Goal: Navigation & Orientation: Find specific page/section

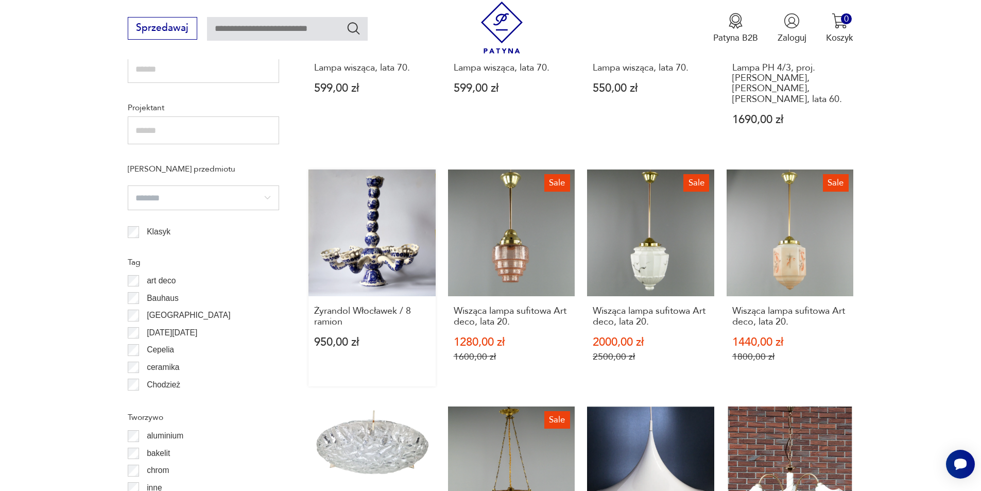
click at [356, 206] on link "Żyrandol Włocławek / 8 ramion 950,00 zł" at bounding box center [371, 277] width 127 height 217
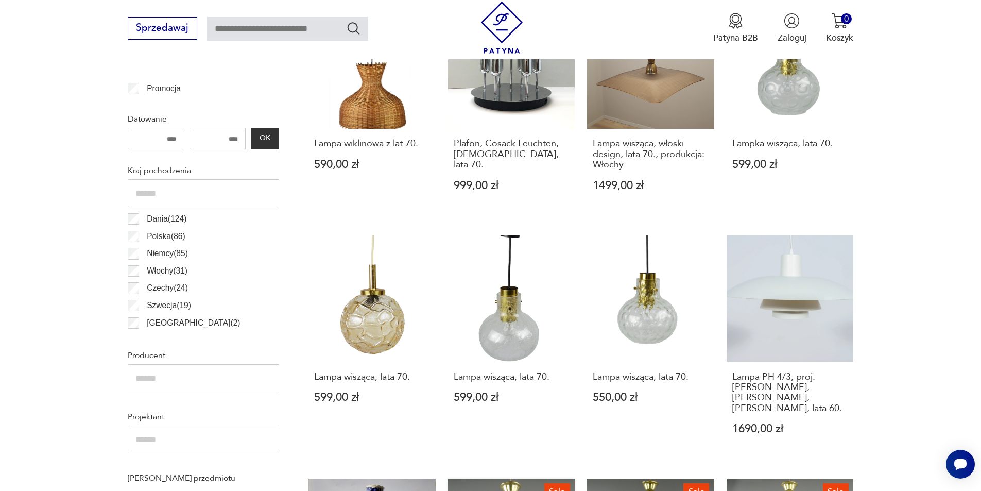
scroll to position [681, 0]
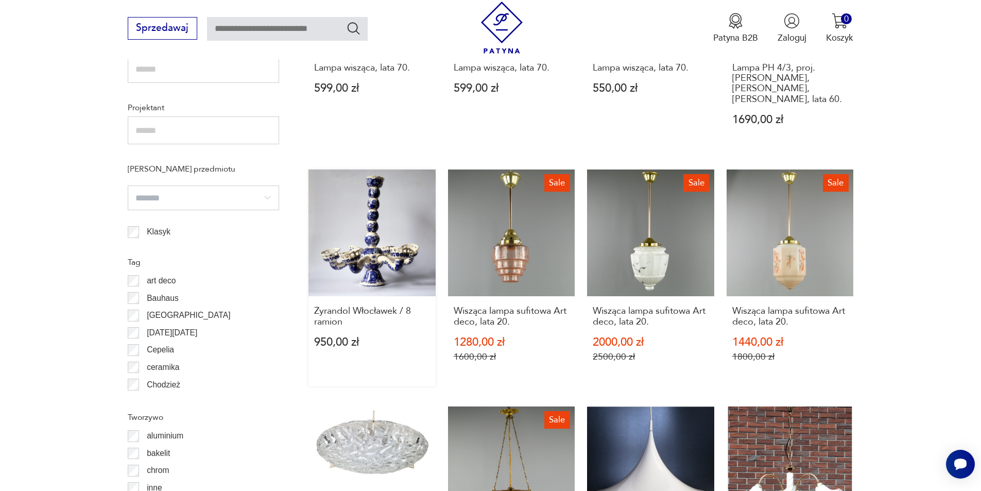
click at [364, 219] on link "Żyrandol Włocławek / 8 ramion 950,00 zł" at bounding box center [371, 277] width 127 height 217
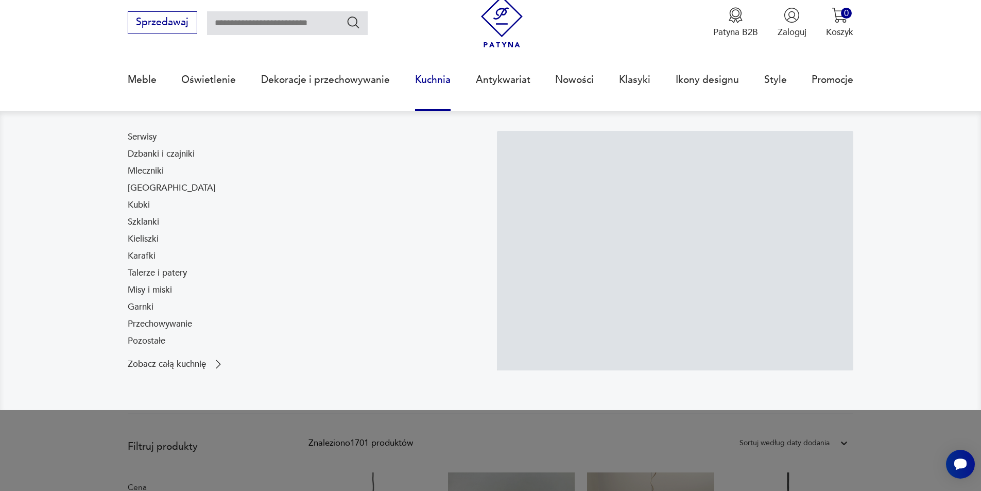
click at [429, 77] on link "Kuchnia" at bounding box center [433, 79] width 36 height 47
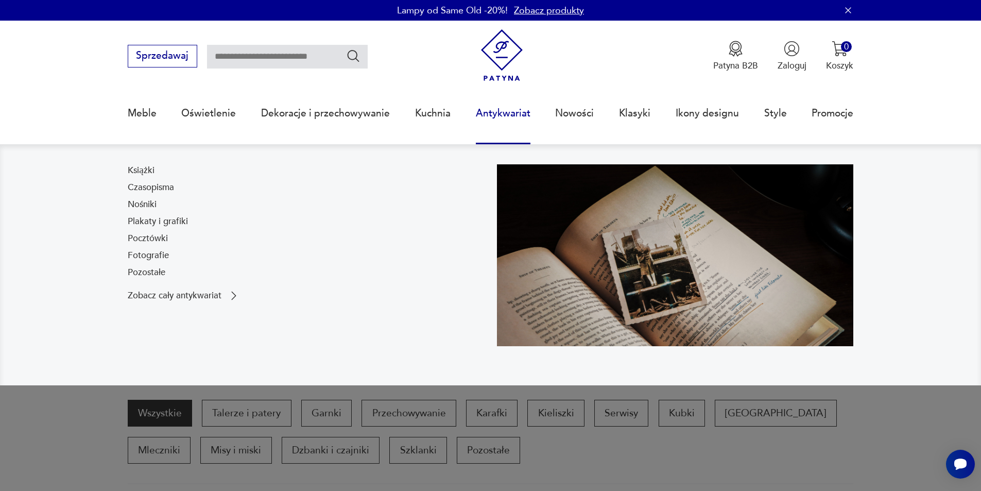
click at [515, 114] on link "Antykwariat" at bounding box center [503, 113] width 55 height 47
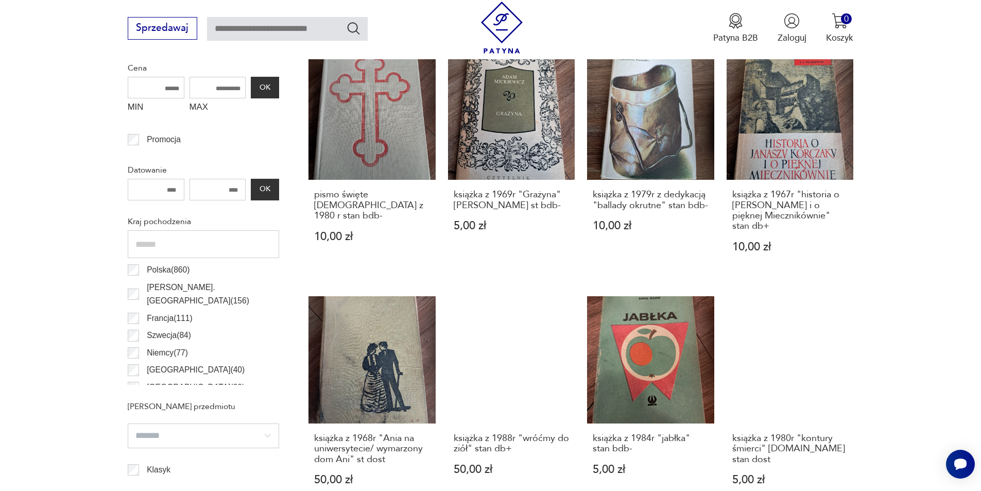
scroll to position [188, 0]
